Goal: Information Seeking & Learning: Understand process/instructions

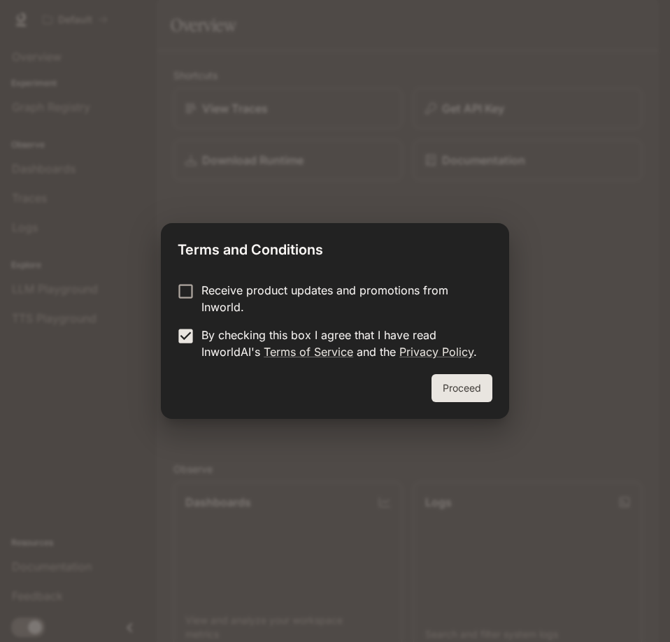
click at [462, 394] on button "Proceed" at bounding box center [461, 388] width 61 height 28
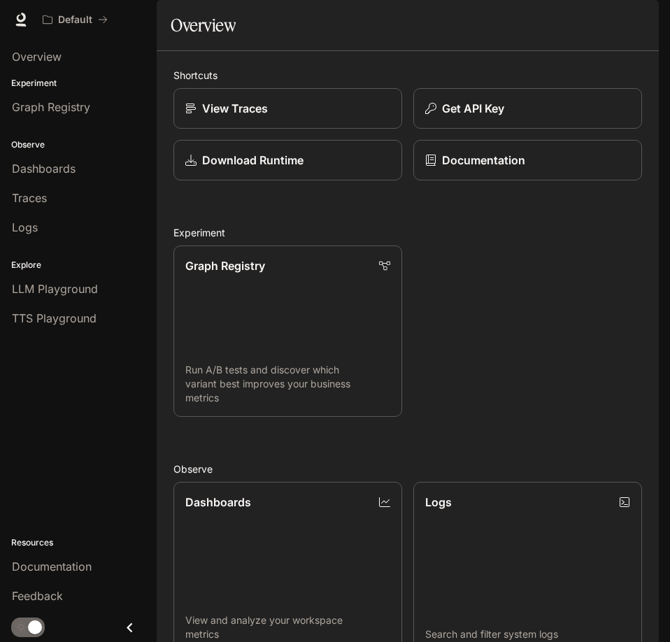
scroll to position [487, 0]
click at [67, 61] on div "Overview" at bounding box center [78, 56] width 133 height 17
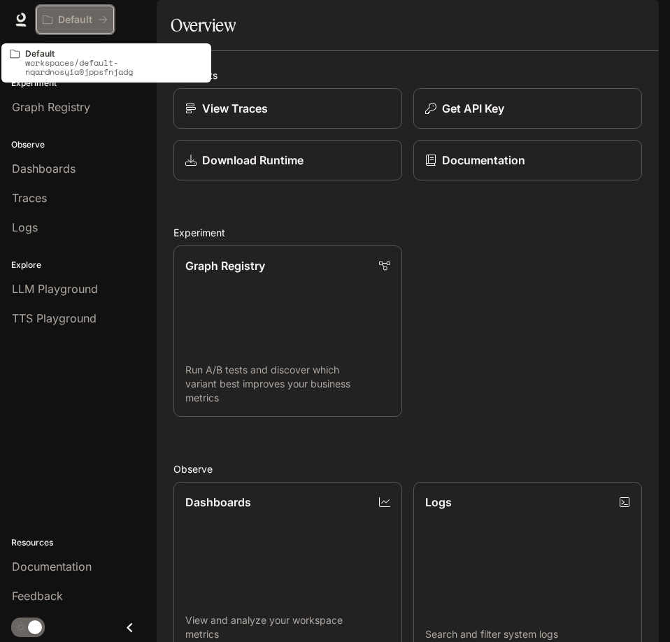
click at [82, 13] on button "Default" at bounding box center [75, 20] width 78 height 28
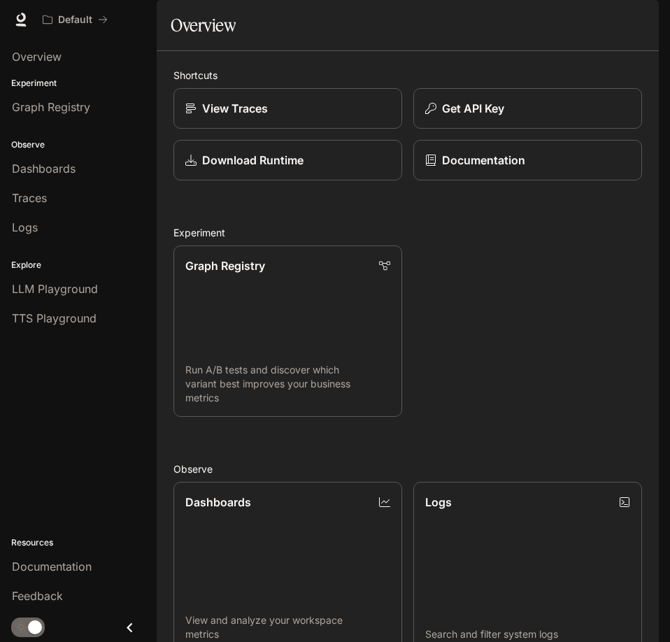
click at [607, 13] on span "Documentation" at bounding box center [574, 19] width 69 height 17
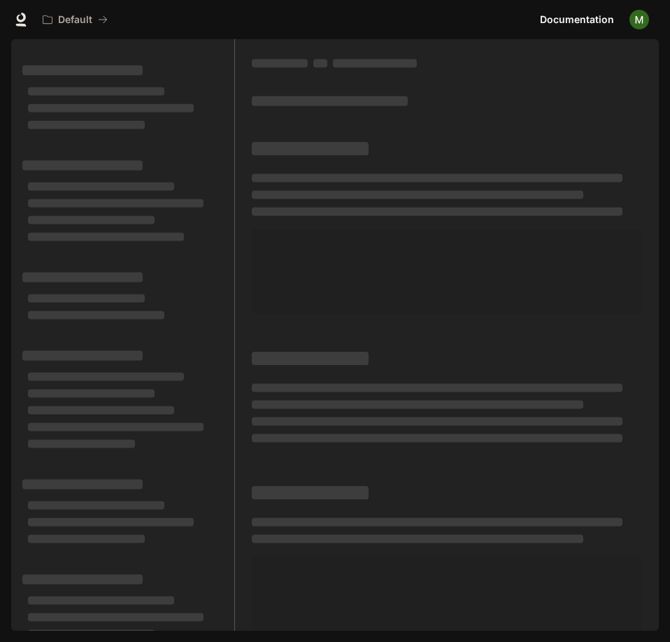
click at [637, 20] on img "button" at bounding box center [639, 20] width 20 height 20
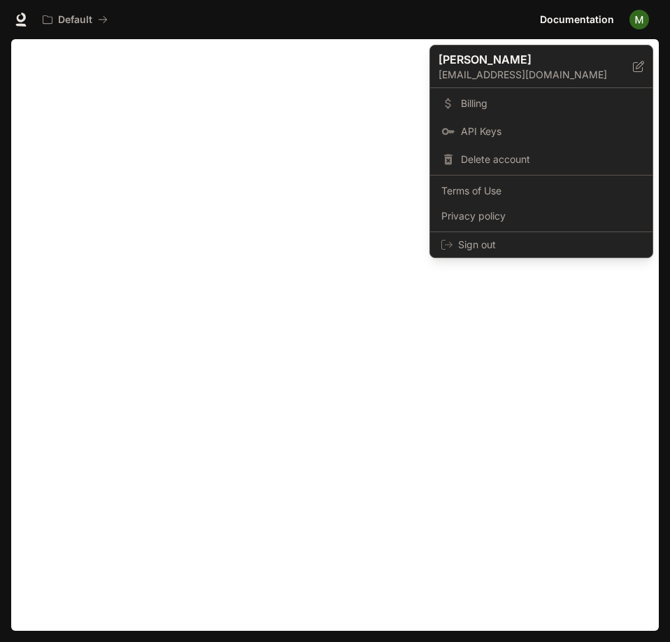
click at [296, 189] on div at bounding box center [335, 321] width 670 height 642
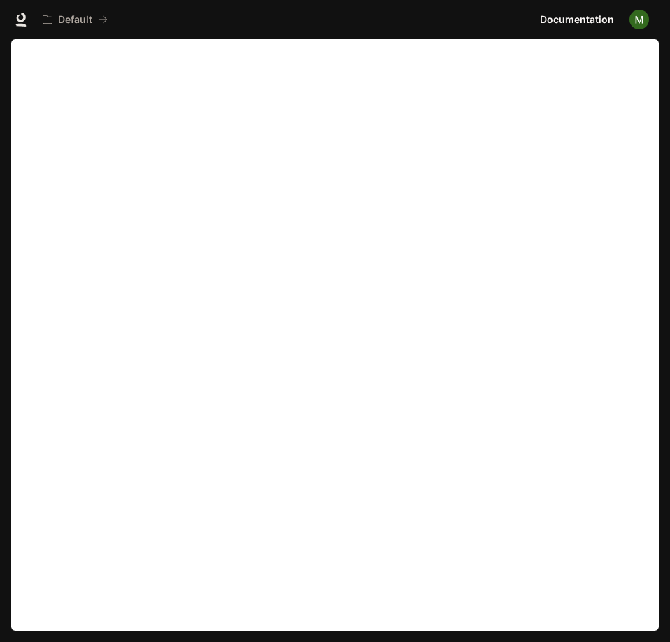
click at [637, 20] on img "button" at bounding box center [639, 20] width 20 height 20
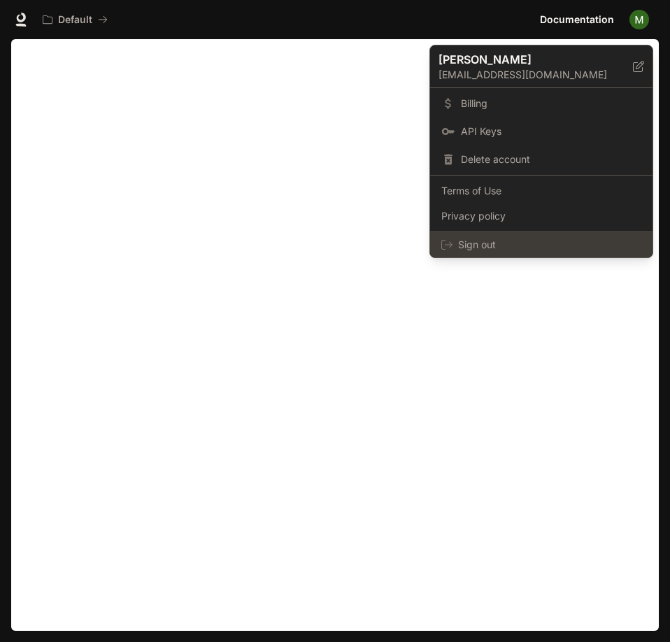
click at [511, 248] on span "Sign out" at bounding box center [549, 245] width 183 height 14
